Goal: Navigation & Orientation: Find specific page/section

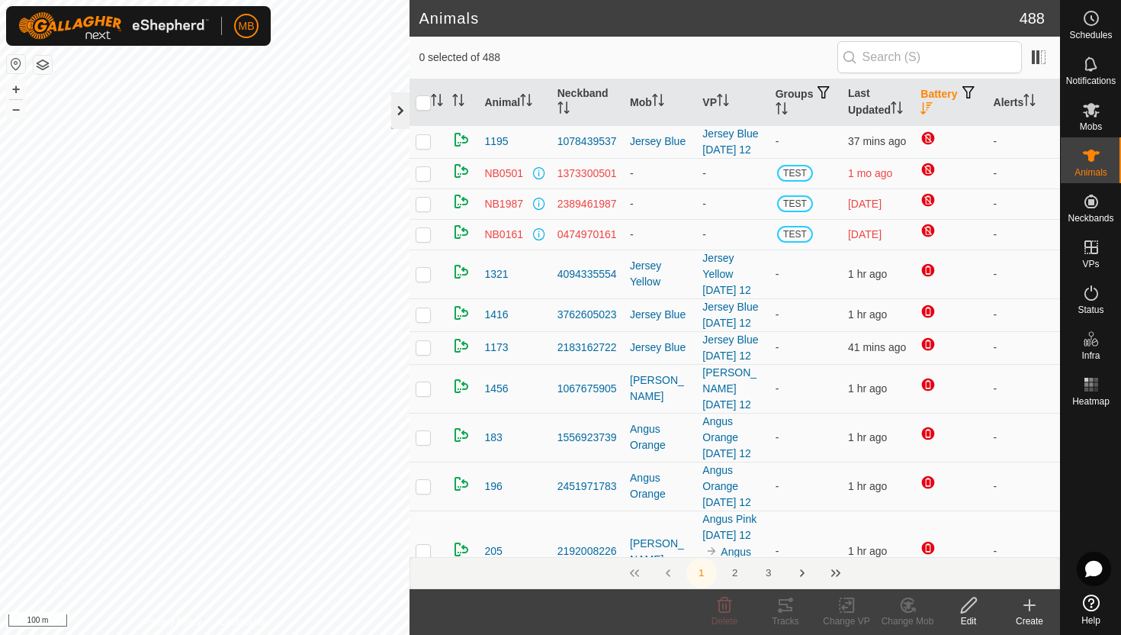
scroll to position [883, 0]
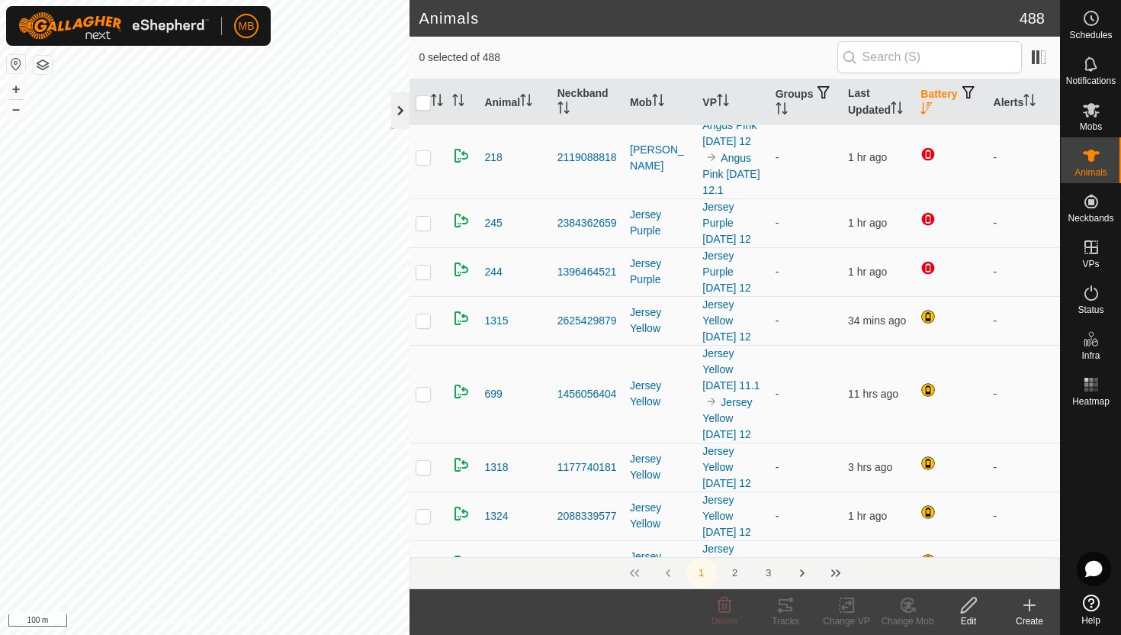
click at [396, 108] on div at bounding box center [400, 110] width 18 height 37
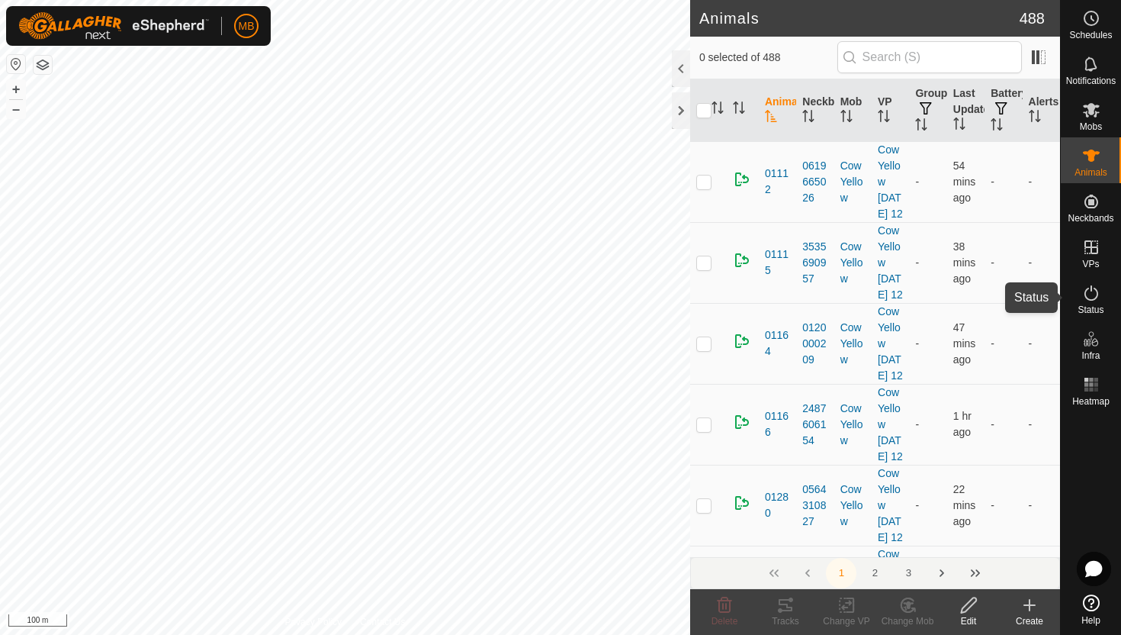
click at [1096, 292] on icon at bounding box center [1091, 293] width 18 height 18
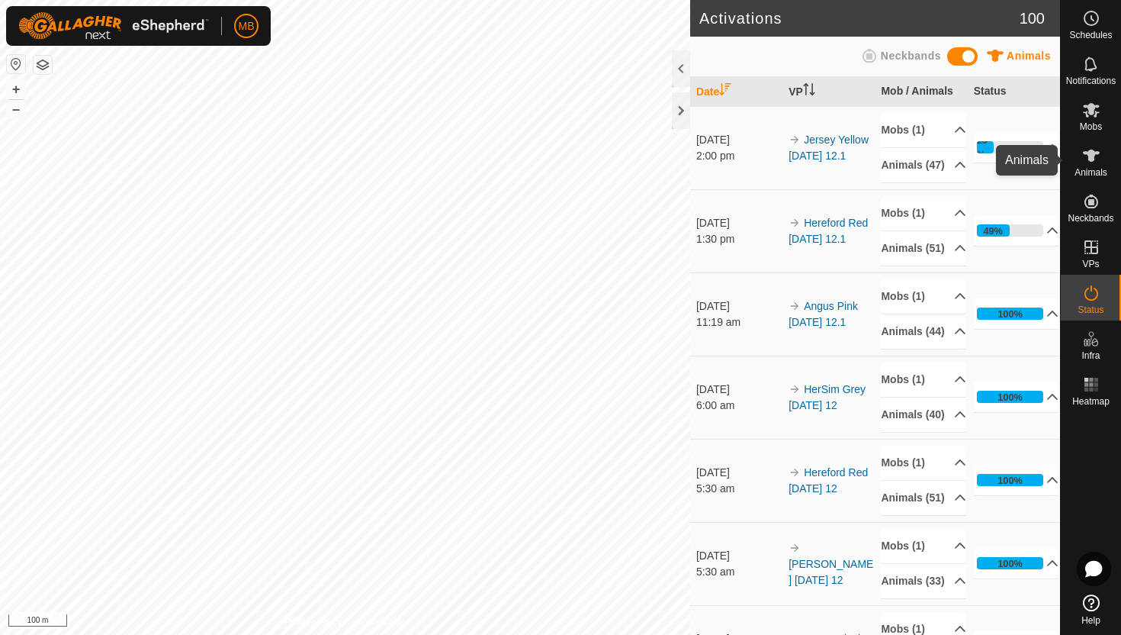
click at [1089, 158] on icon at bounding box center [1091, 155] width 17 height 12
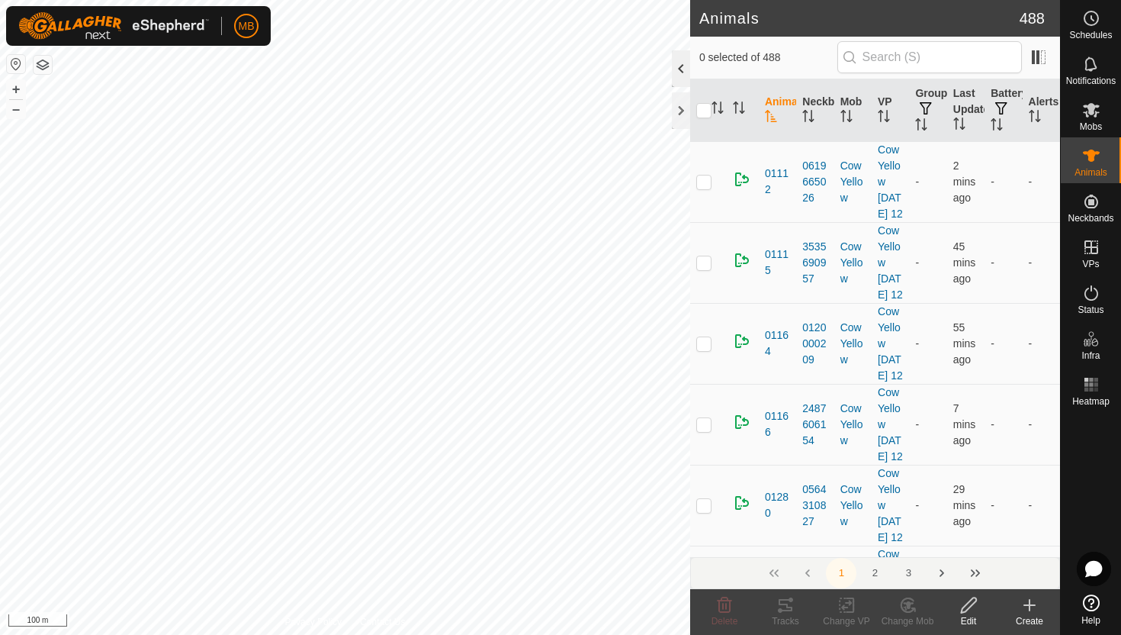
click at [680, 76] on div at bounding box center [681, 68] width 18 height 37
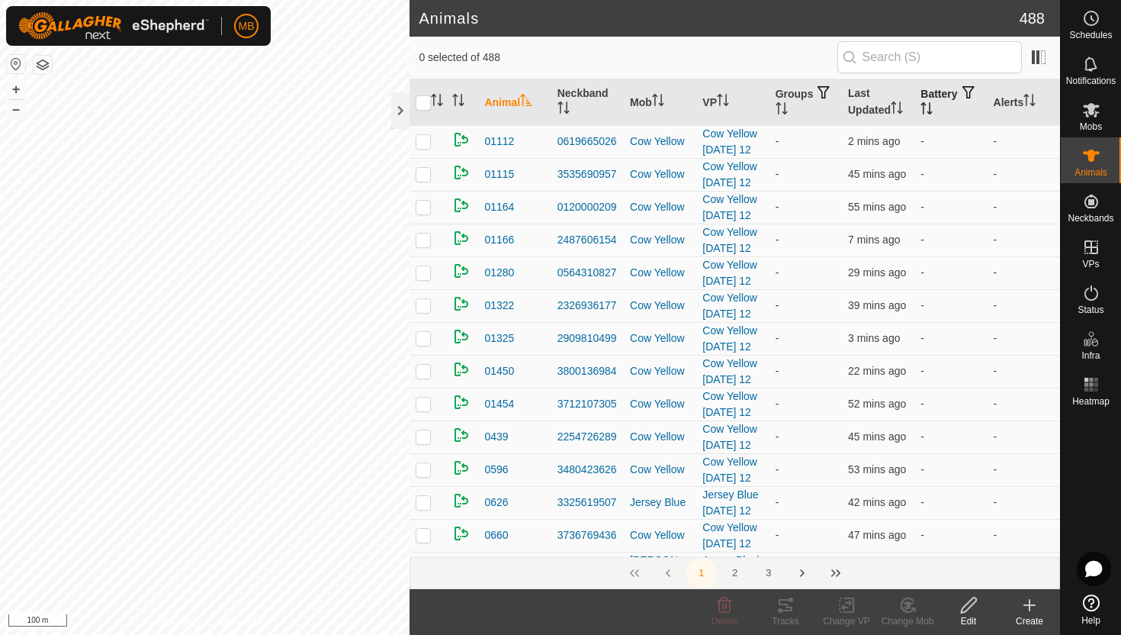
click at [933, 104] on icon "Activate to sort" at bounding box center [927, 108] width 12 height 12
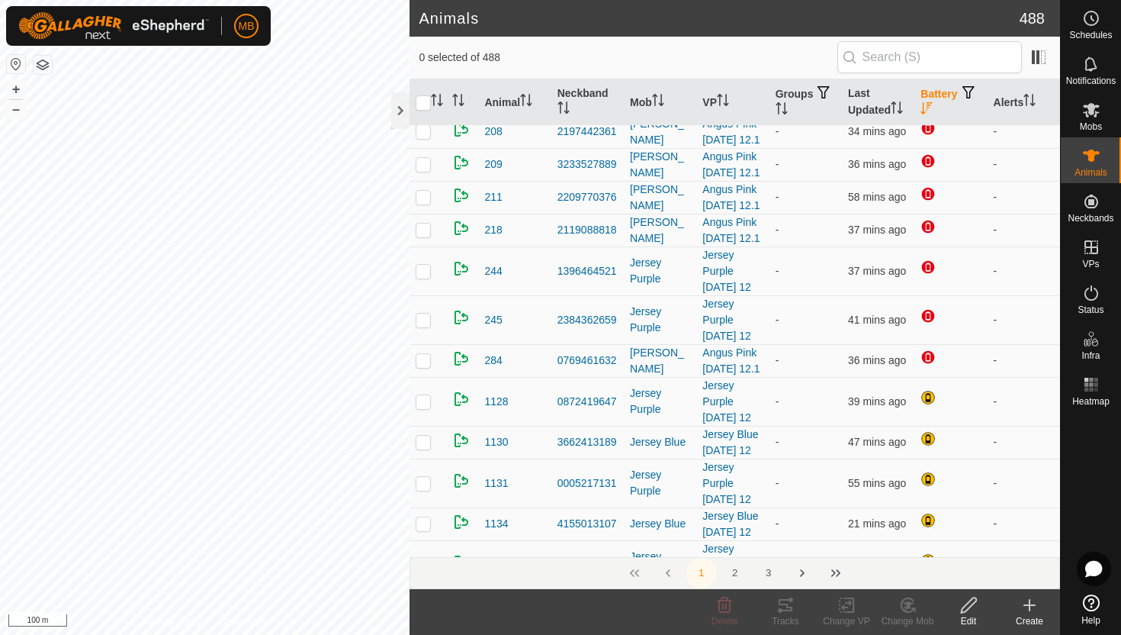
scroll to position [519, 0]
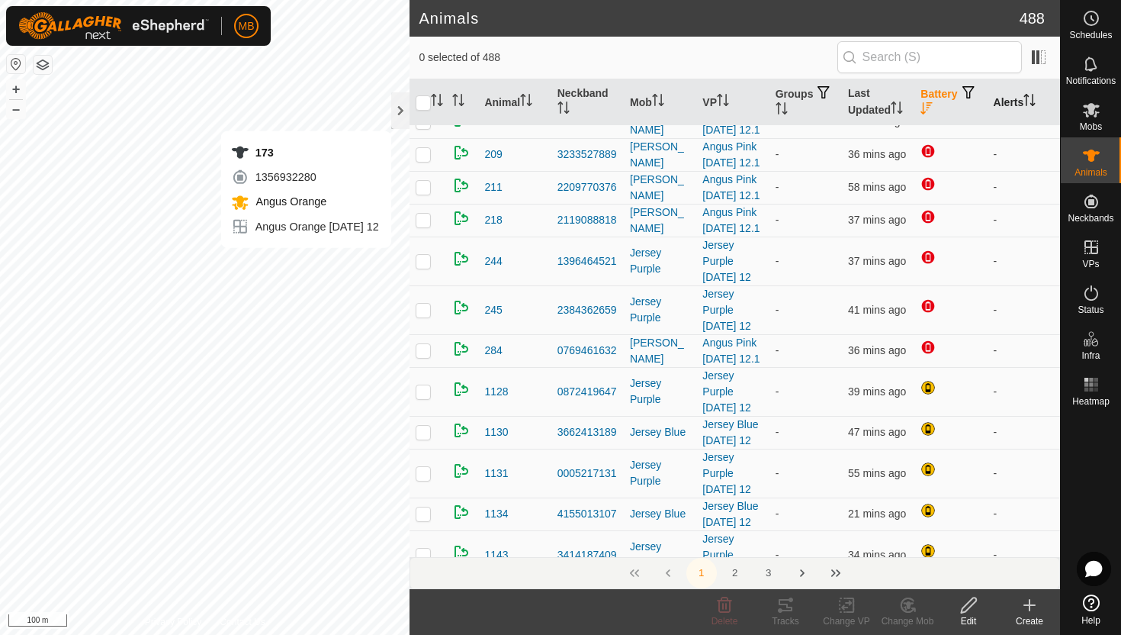
click at [1030, 98] on icon "Activate to sort" at bounding box center [1030, 100] width 12 height 12
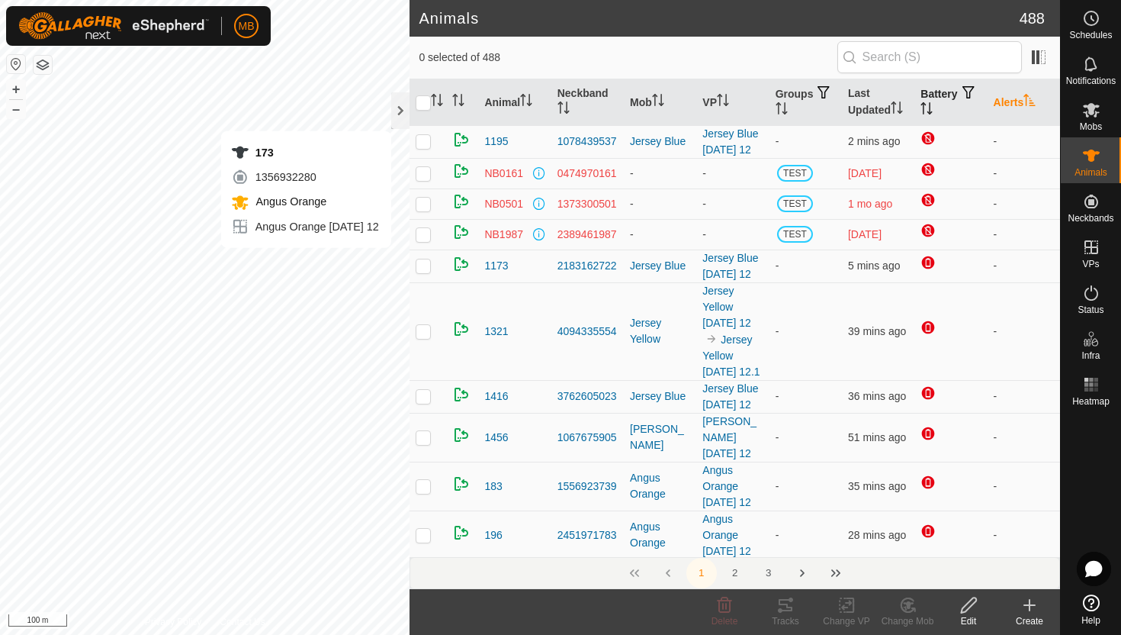
click at [1030, 98] on icon "Activate to sort" at bounding box center [1030, 100] width 12 height 12
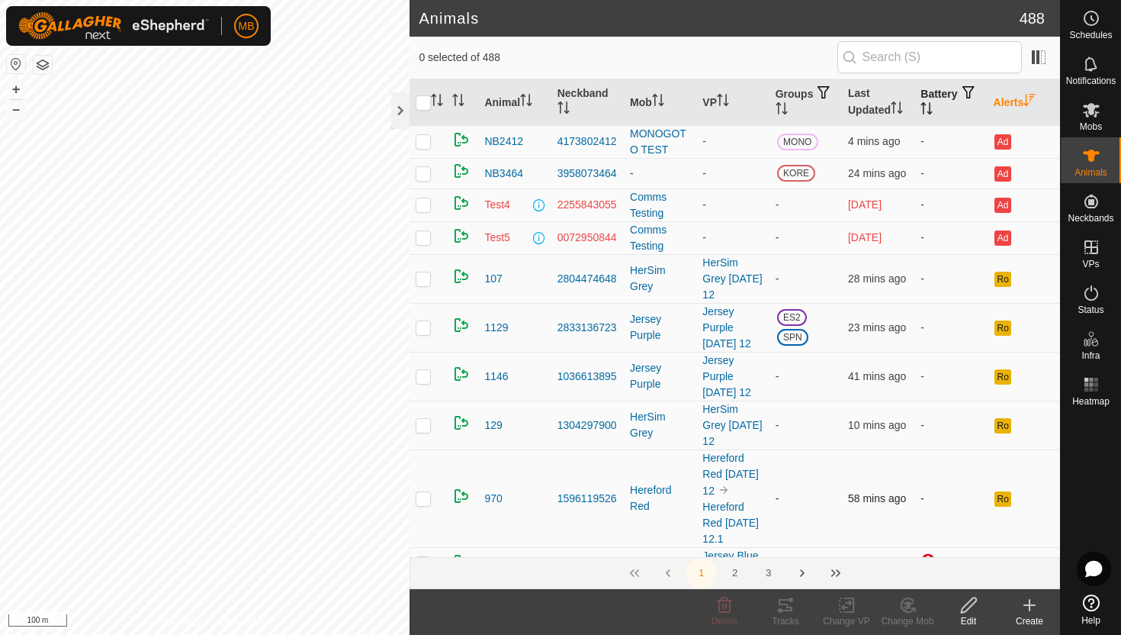
click at [426, 504] on p-checkbox at bounding box center [423, 498] width 15 height 12
checkbox input "false"
click at [18, 85] on button "+" at bounding box center [16, 89] width 18 height 18
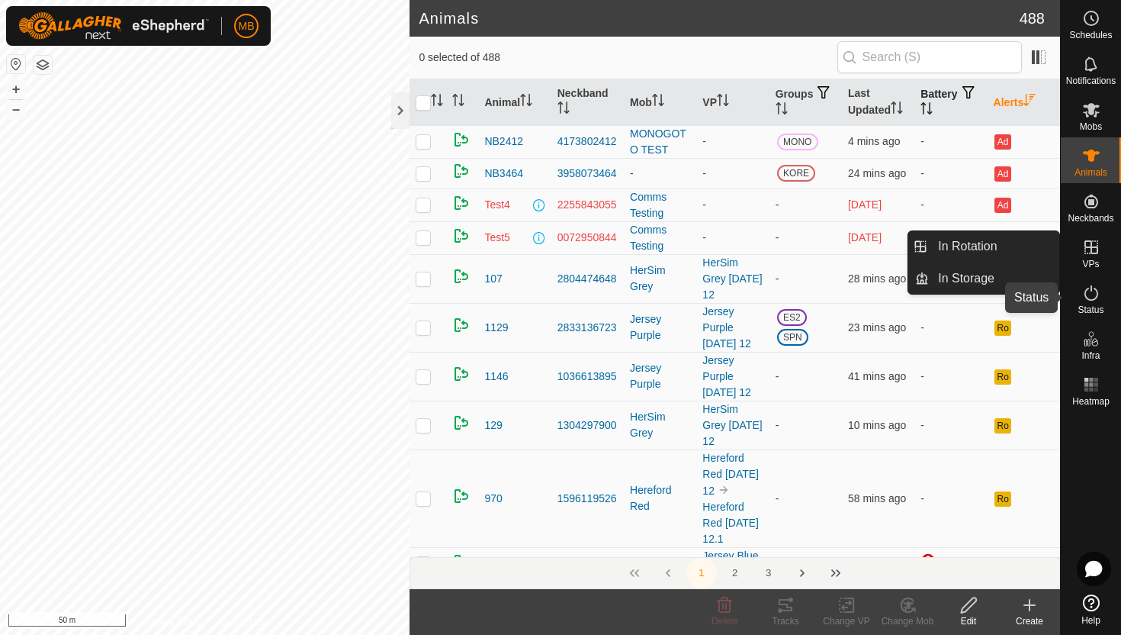
click at [1090, 289] on icon at bounding box center [1091, 293] width 18 height 18
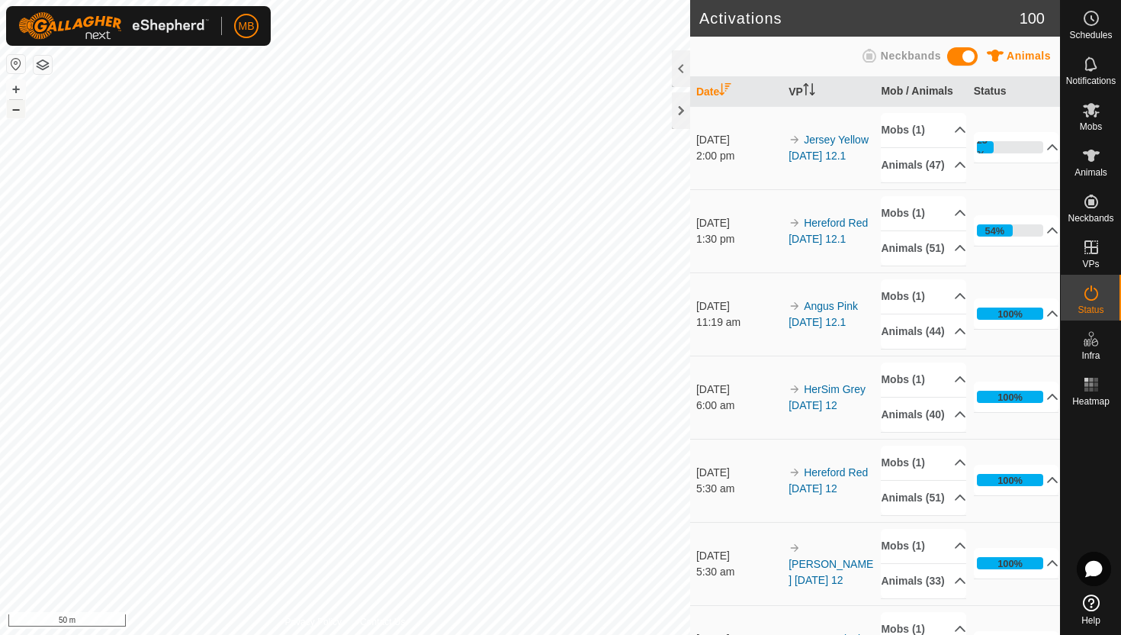
click at [23, 107] on button "–" at bounding box center [16, 109] width 18 height 18
click at [19, 114] on button "–" at bounding box center [16, 109] width 18 height 18
click at [18, 91] on button "+" at bounding box center [16, 89] width 18 height 18
click at [1092, 16] on icon at bounding box center [1091, 18] width 18 height 18
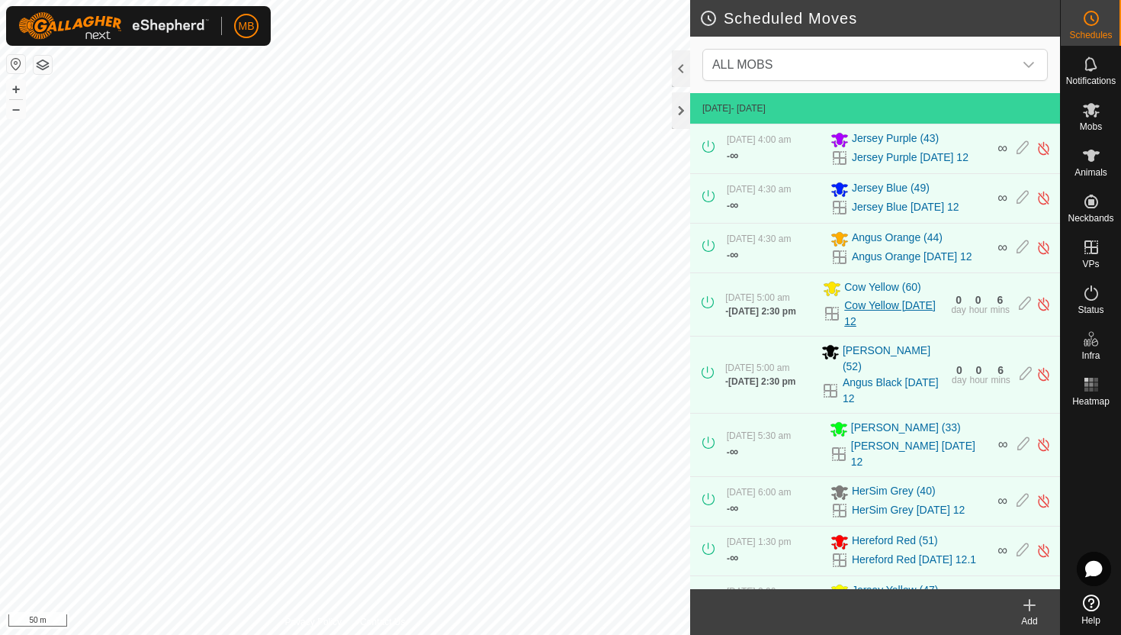
scroll to position [117, 0]
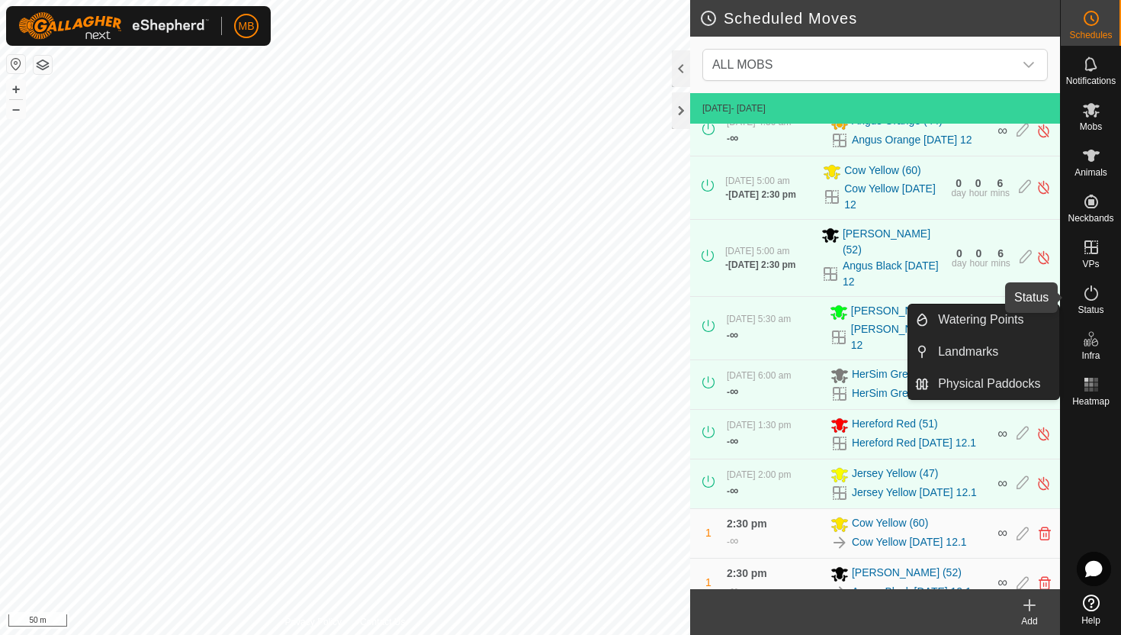
click at [1092, 294] on icon at bounding box center [1091, 293] width 18 height 18
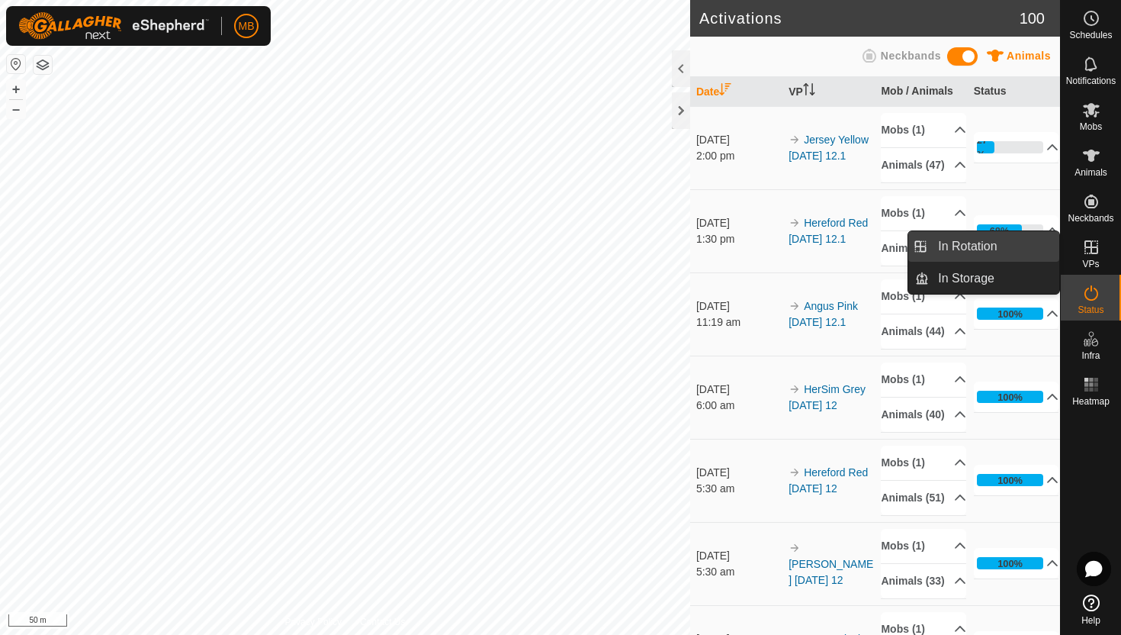
click at [1015, 252] on link "In Rotation" at bounding box center [994, 246] width 130 height 31
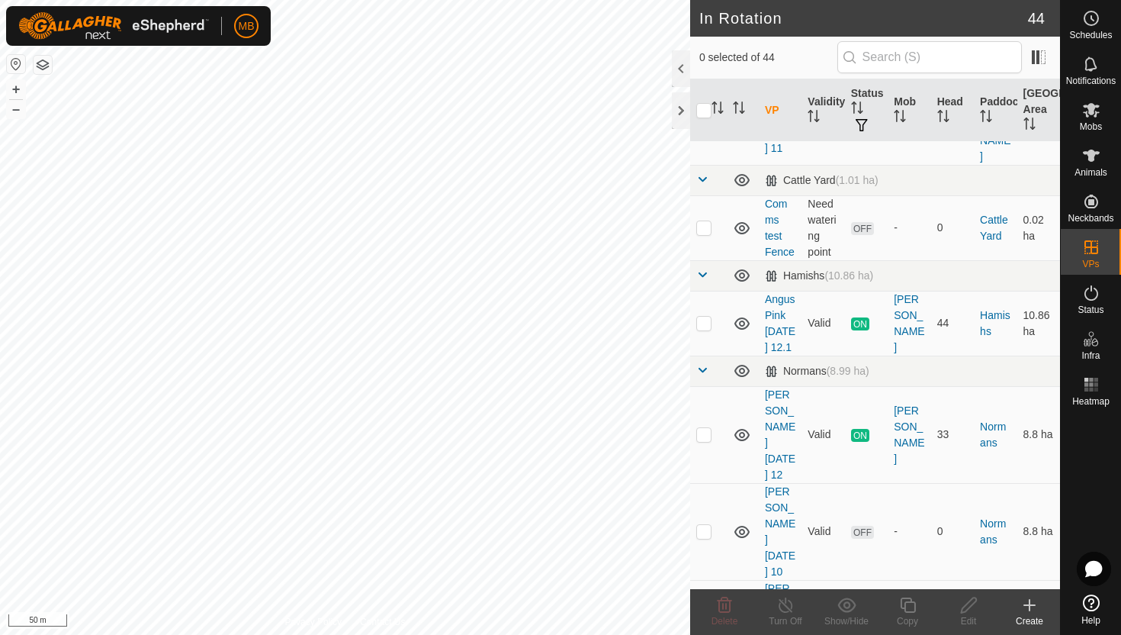
scroll to position [606, 0]
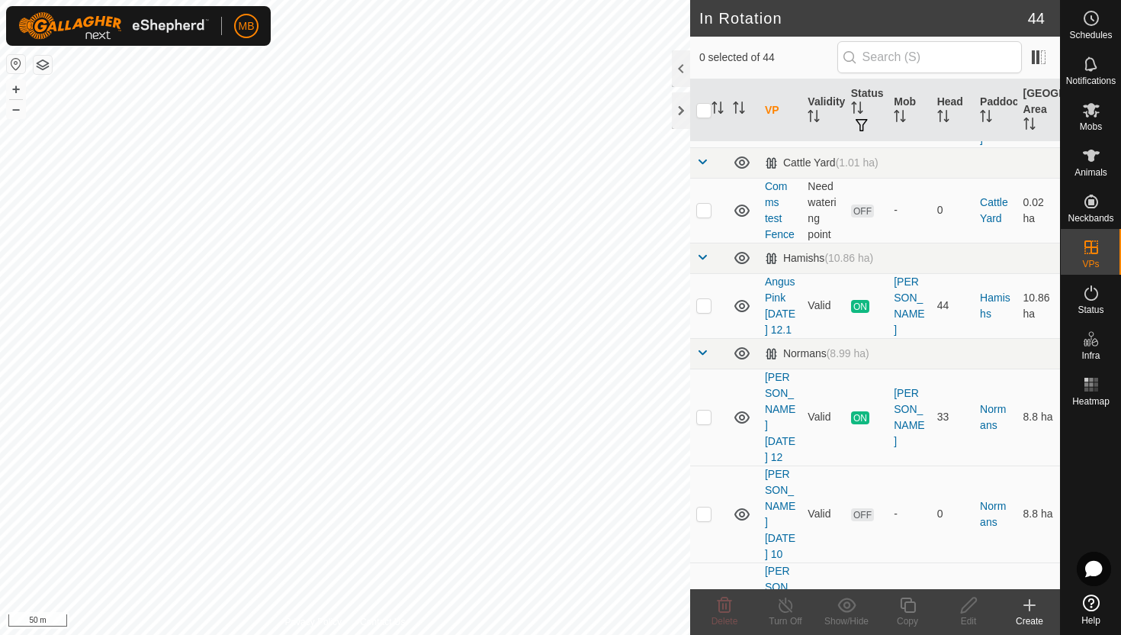
checkbox input "true"
click at [912, 603] on icon at bounding box center [908, 605] width 19 height 18
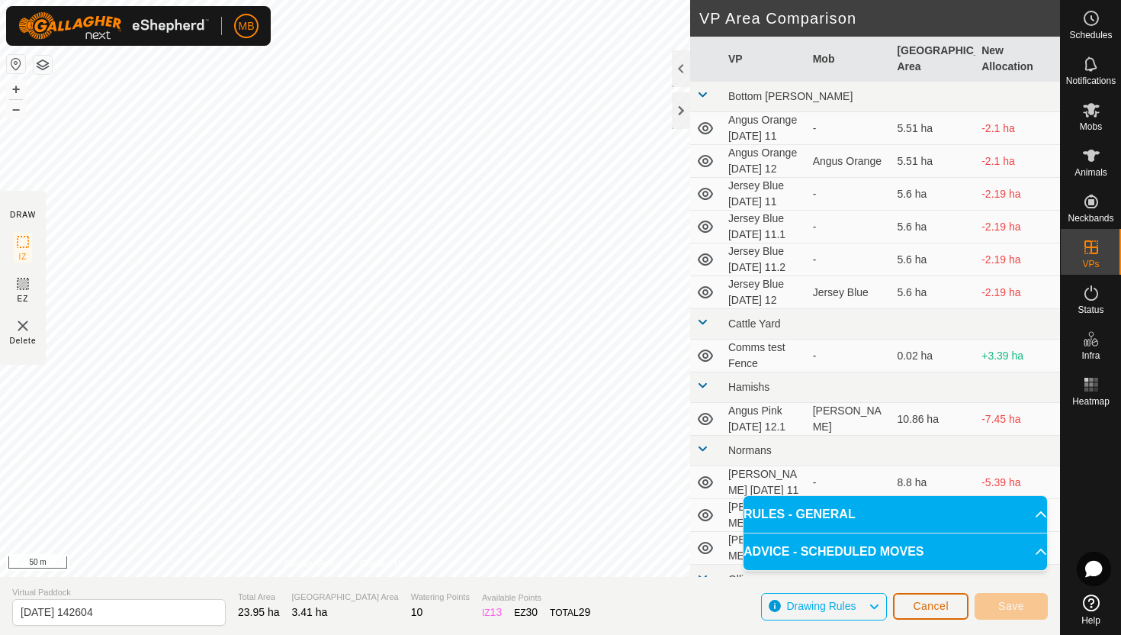
click at [934, 603] on span "Cancel" at bounding box center [931, 606] width 36 height 12
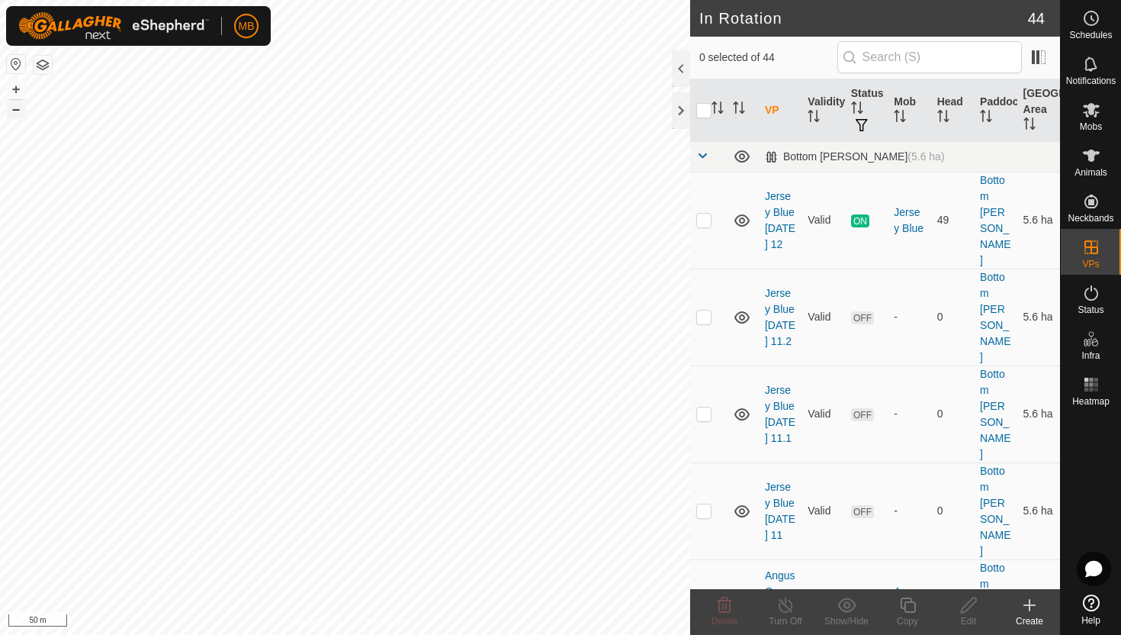
click at [19, 114] on button "–" at bounding box center [16, 109] width 18 height 18
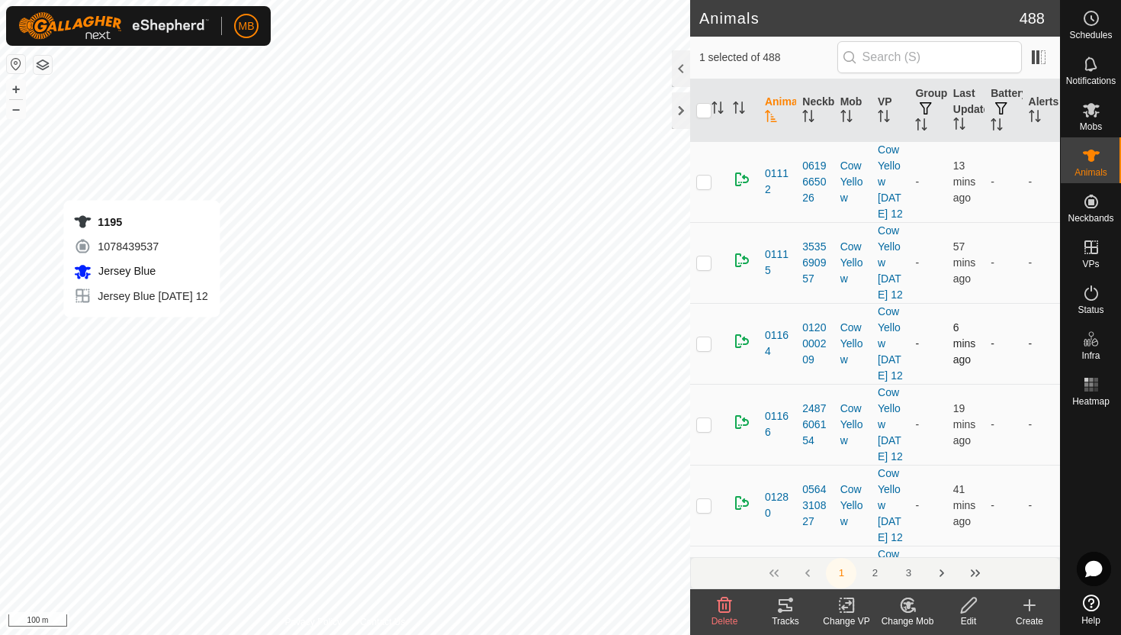
checkbox input "false"
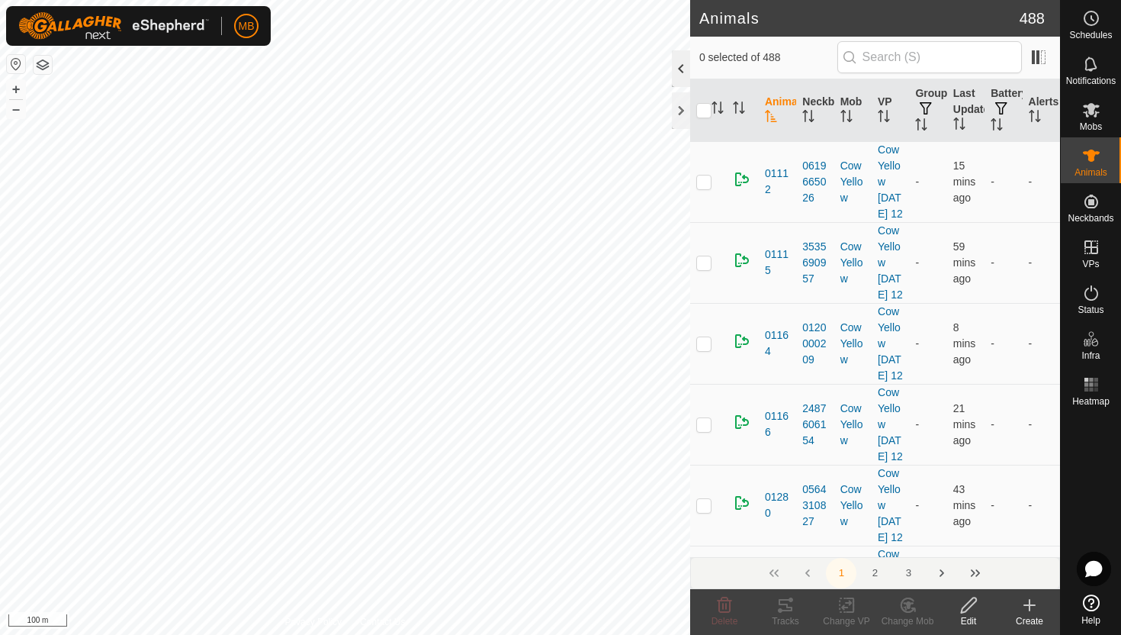
click at [679, 73] on div at bounding box center [681, 68] width 18 height 37
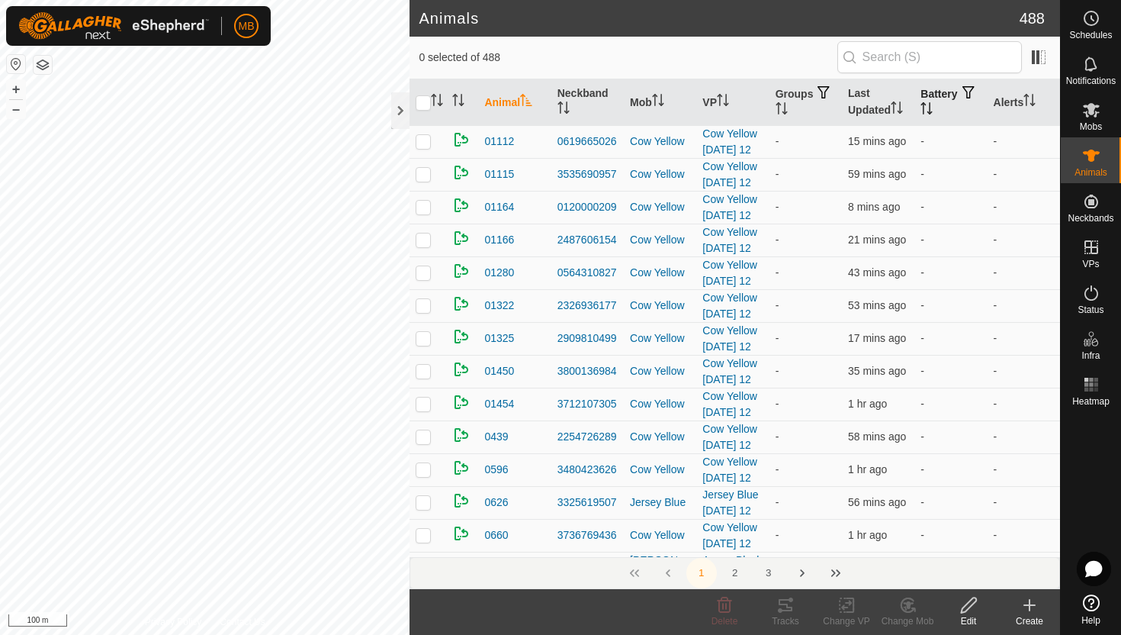
click at [933, 110] on icon "Activate to sort" at bounding box center [927, 108] width 12 height 12
click at [933, 110] on icon "Activate to sort" at bounding box center [926, 108] width 11 height 12
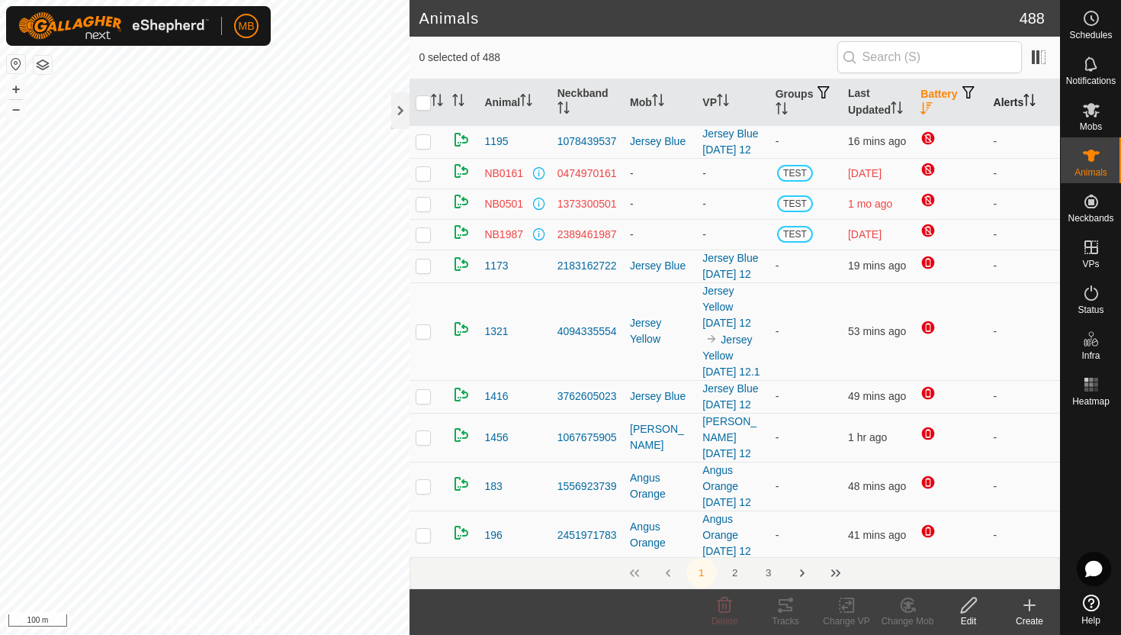
click at [1036, 95] on icon "Activate to sort" at bounding box center [1030, 100] width 12 height 12
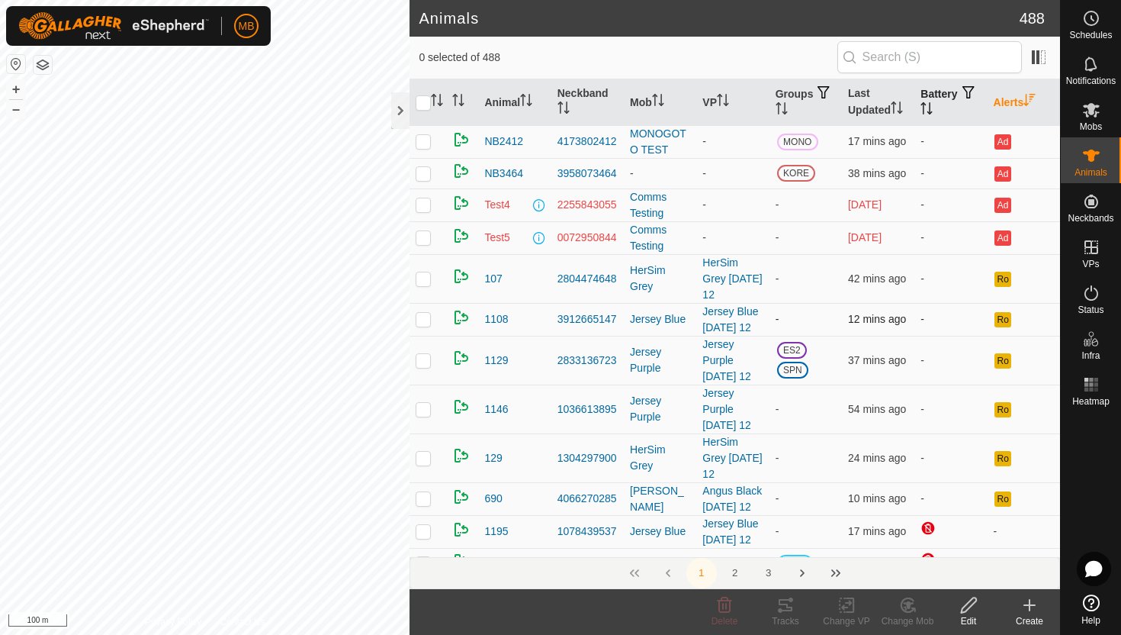
click at [427, 321] on p-checkbox at bounding box center [423, 319] width 15 height 12
click at [421, 313] on p-checkbox at bounding box center [423, 319] width 15 height 12
checkbox input "false"
click at [423, 535] on p-checkbox at bounding box center [423, 531] width 15 height 12
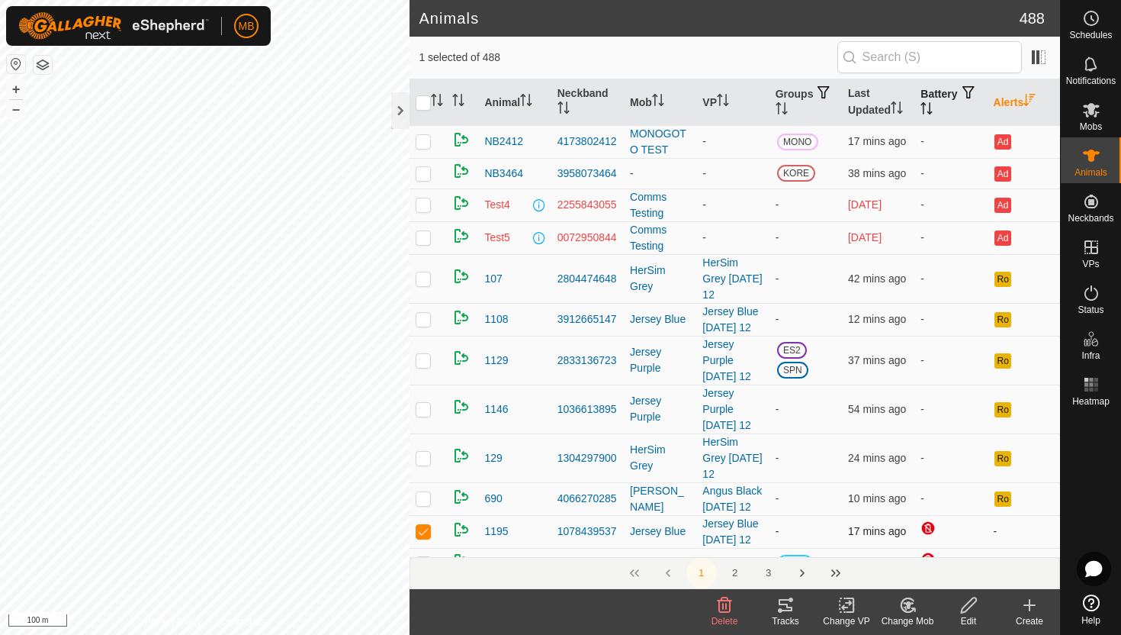
checkbox input "false"
click at [425, 276] on p-checkbox at bounding box center [423, 278] width 15 height 12
checkbox input "false"
click at [428, 458] on p-checkbox at bounding box center [423, 458] width 15 height 12
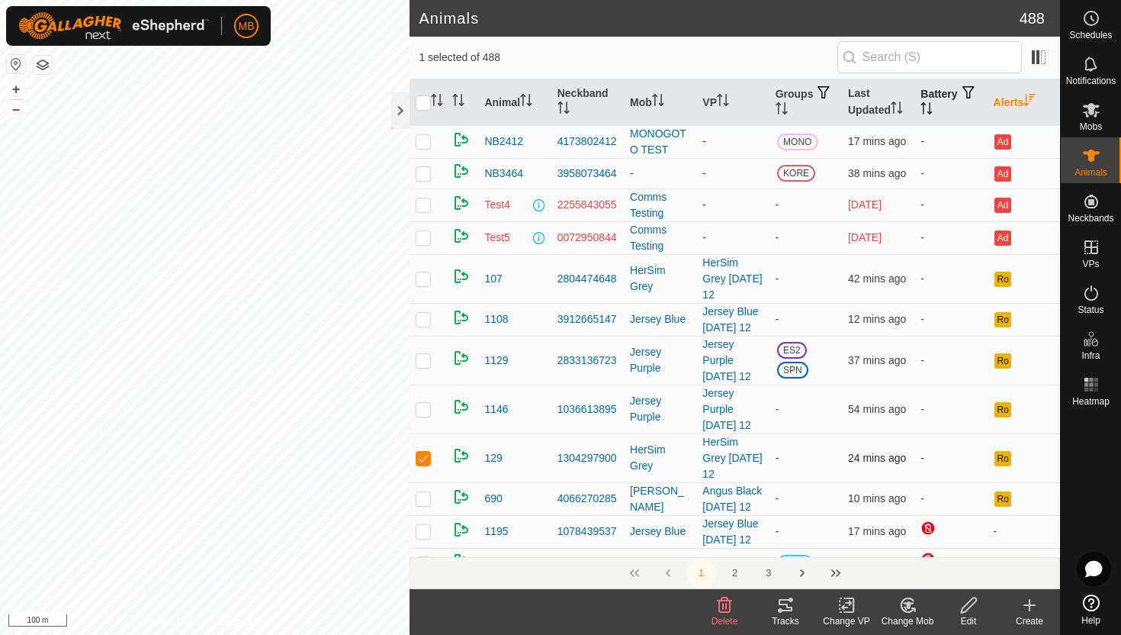
click at [428, 459] on p-checkbox at bounding box center [423, 458] width 15 height 12
checkbox input "false"
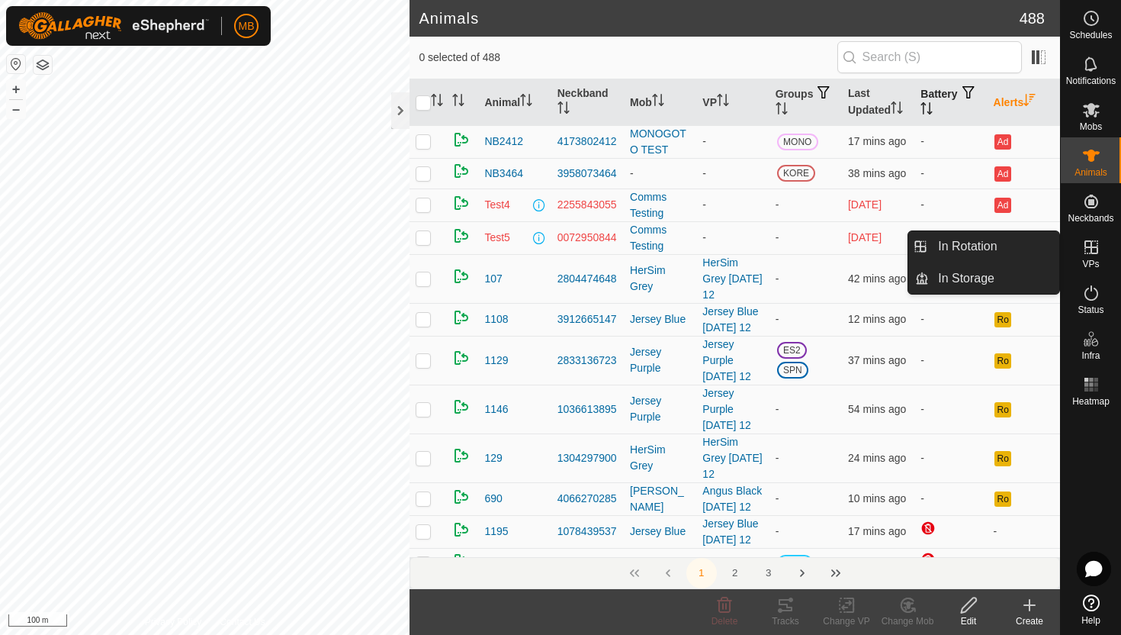
click at [1091, 250] on icon at bounding box center [1092, 247] width 14 height 14
click at [1095, 297] on icon at bounding box center [1092, 292] width 14 height 15
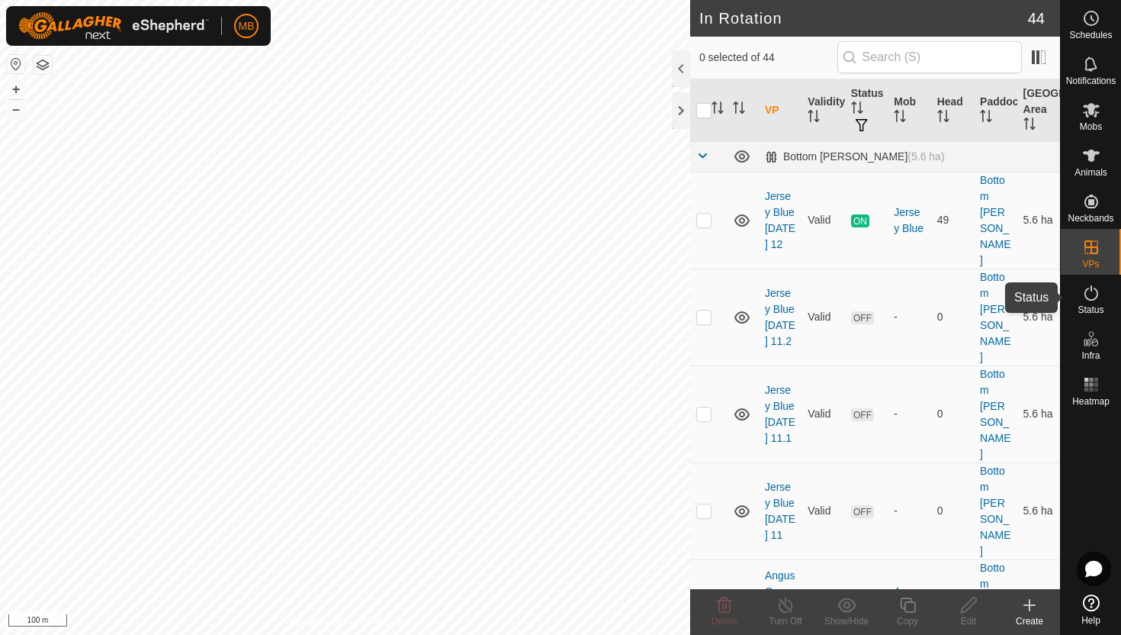
click at [1094, 291] on icon at bounding box center [1091, 293] width 18 height 18
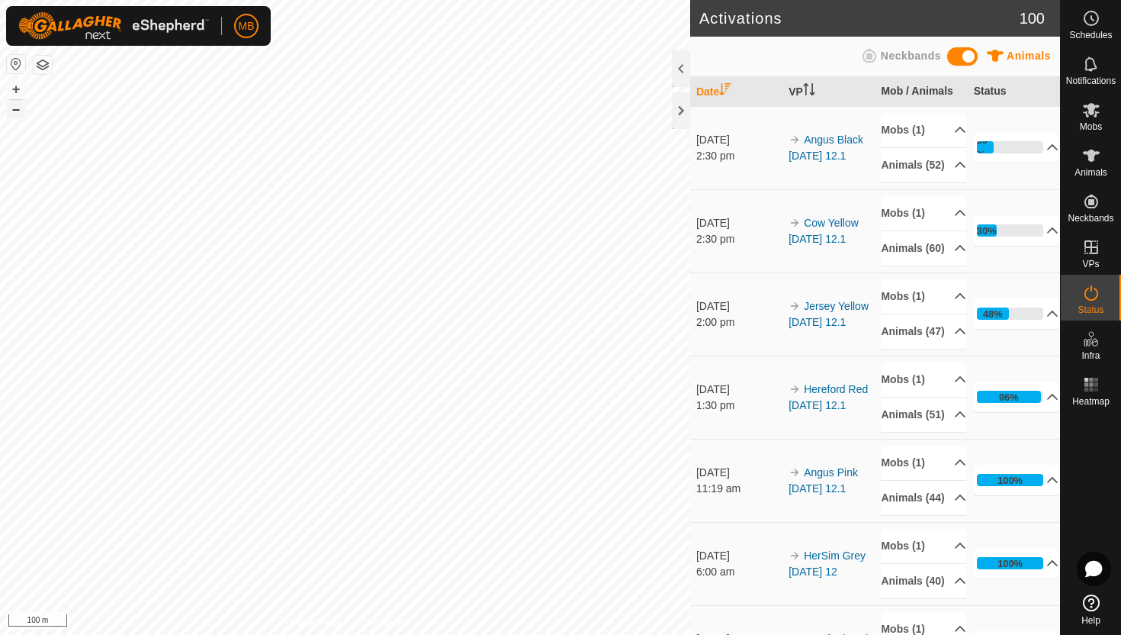
click at [14, 114] on button "–" at bounding box center [16, 109] width 18 height 18
click at [14, 113] on button "–" at bounding box center [16, 109] width 18 height 18
click at [21, 92] on button "+" at bounding box center [16, 89] width 18 height 18
click at [15, 114] on button "–" at bounding box center [16, 109] width 18 height 18
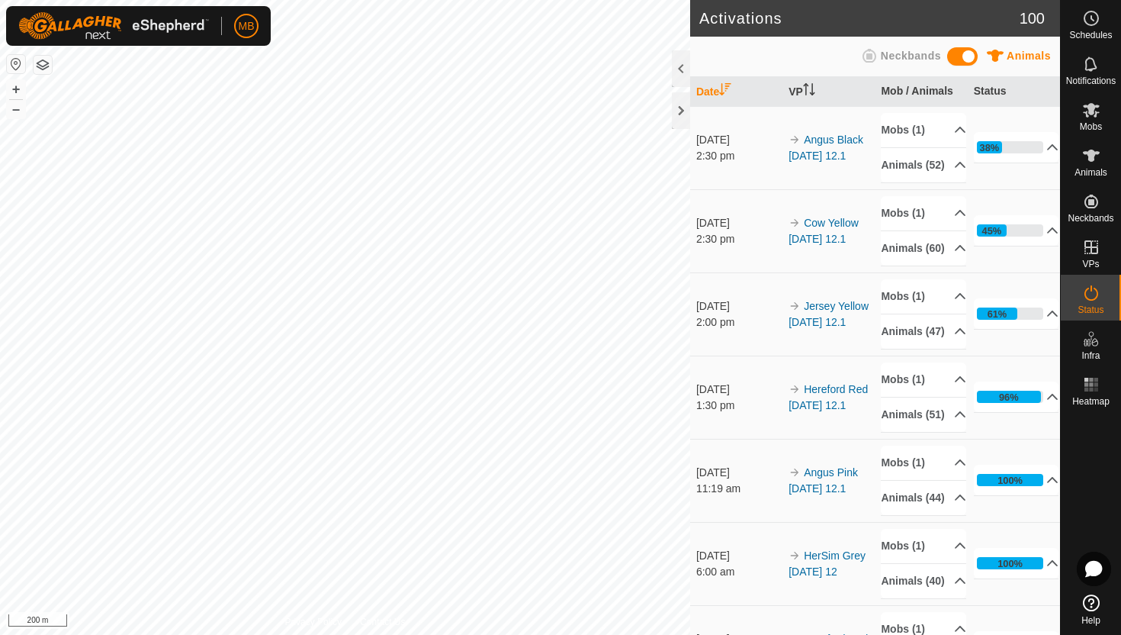
click at [286, 0] on html "MB Schedules Notifications Mobs Animals Neckbands VPs Status Infra Heatmap Help…" at bounding box center [560, 317] width 1121 height 635
click at [16, 116] on button "–" at bounding box center [16, 109] width 18 height 18
click at [92, 0] on html "MB Schedules Notifications Mobs Animals Neckbands VPs Status Infra Heatmap Help…" at bounding box center [560, 317] width 1121 height 635
click at [17, 89] on button "+" at bounding box center [16, 89] width 18 height 18
click at [92, 141] on div "trough dam Type: trough Capacity: 100L Water Level: 100% Drinkable: Yes + – ⇧ i…" at bounding box center [345, 317] width 690 height 635
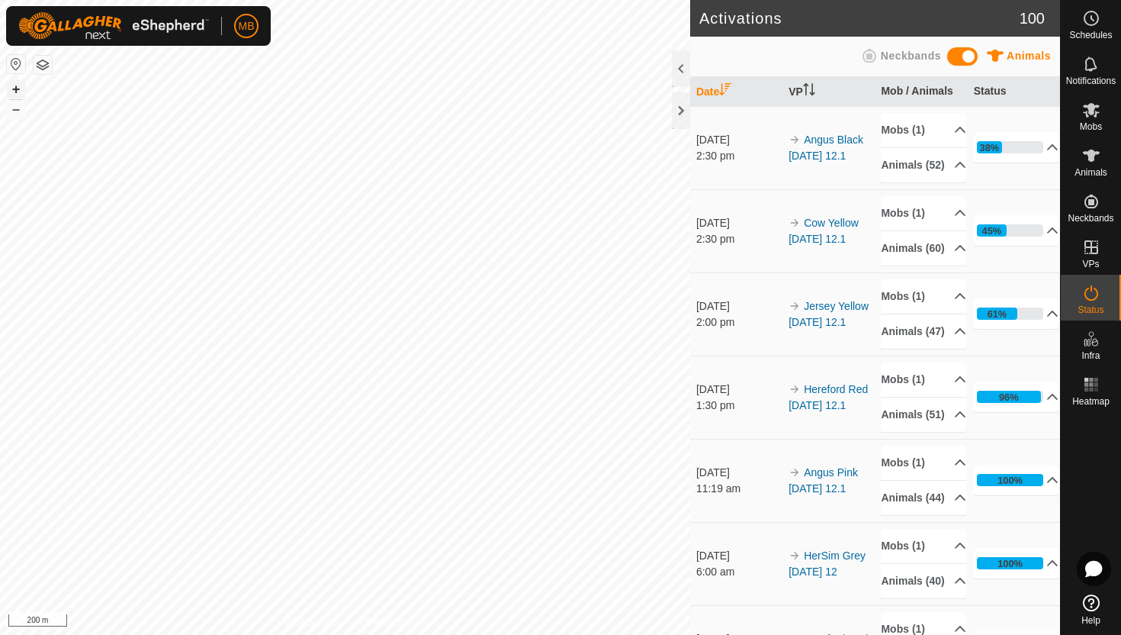
click at [18, 91] on button "+" at bounding box center [16, 89] width 18 height 18
